Goal: Use online tool/utility: Use online tool/utility

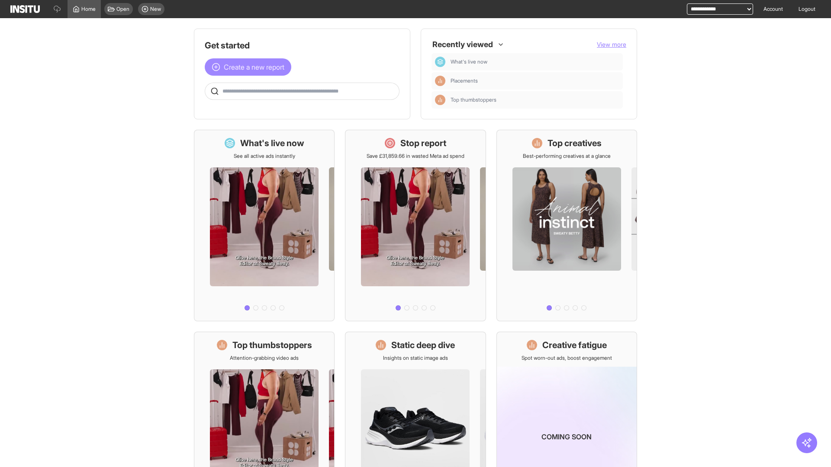
click at [250, 67] on span "Create a new report" at bounding box center [254, 67] width 61 height 10
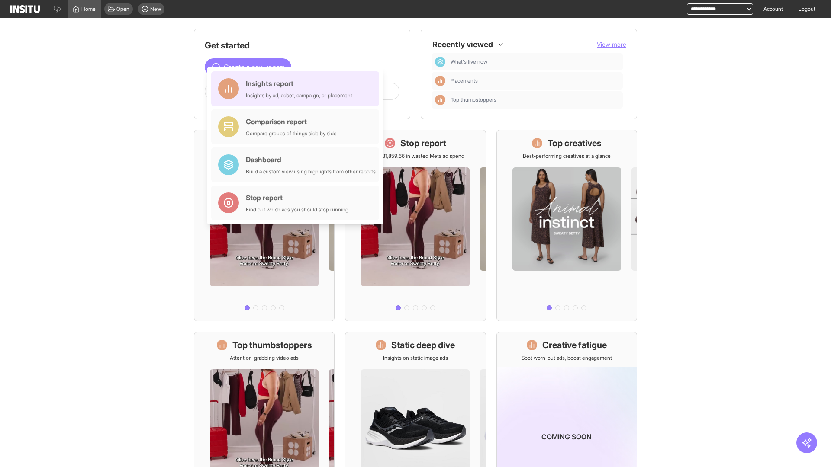
click at [297, 89] on div "Insights report Insights by ad, adset, campaign, or placement" at bounding box center [299, 88] width 106 height 21
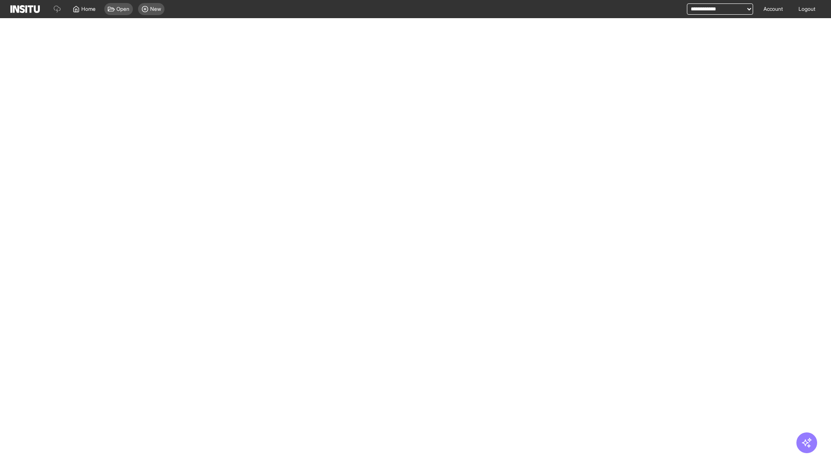
select select "**"
